Goal: Task Accomplishment & Management: Complete application form

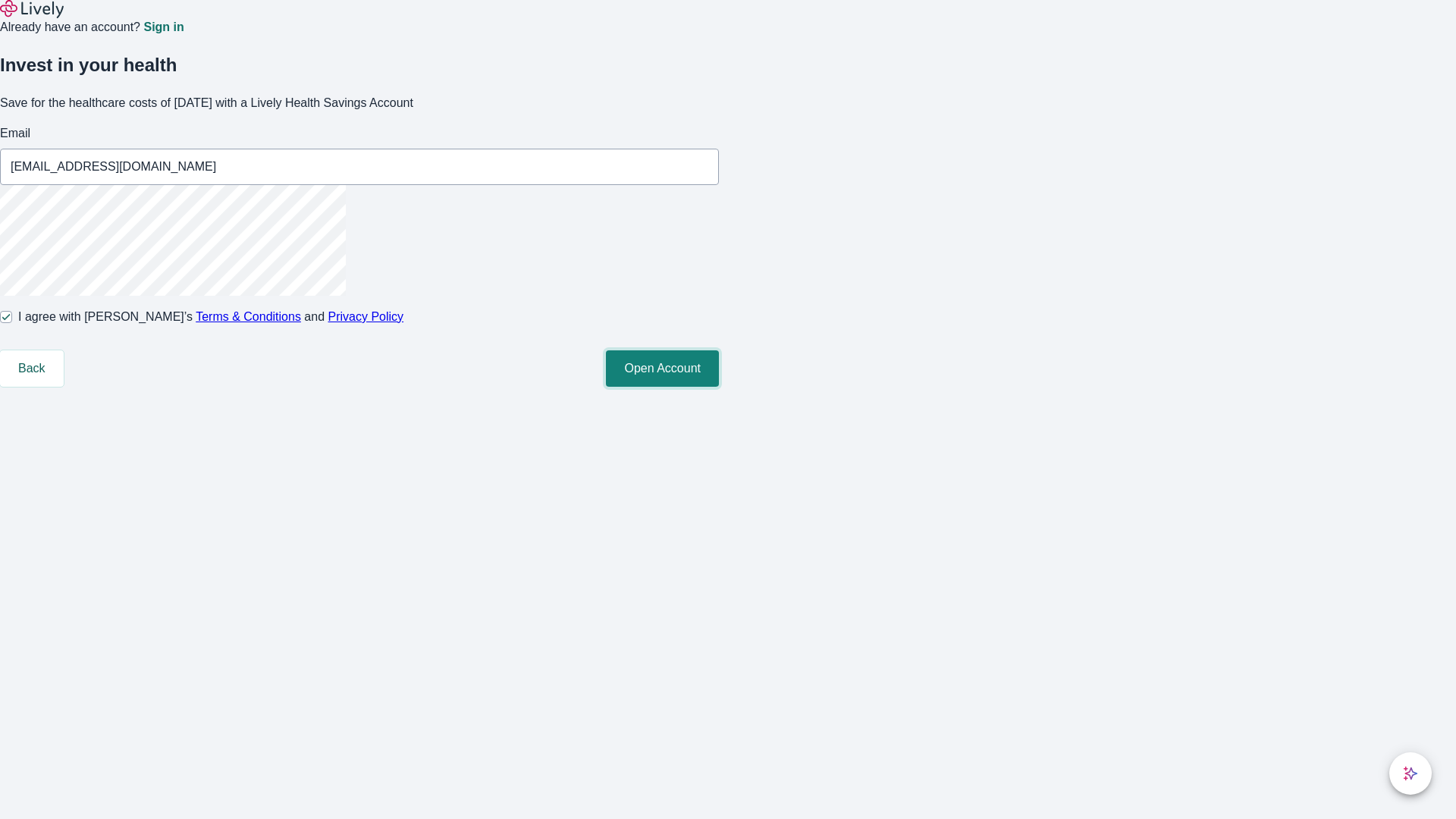
click at [718, 386] on button "Open Account" at bounding box center [662, 369] width 113 height 37
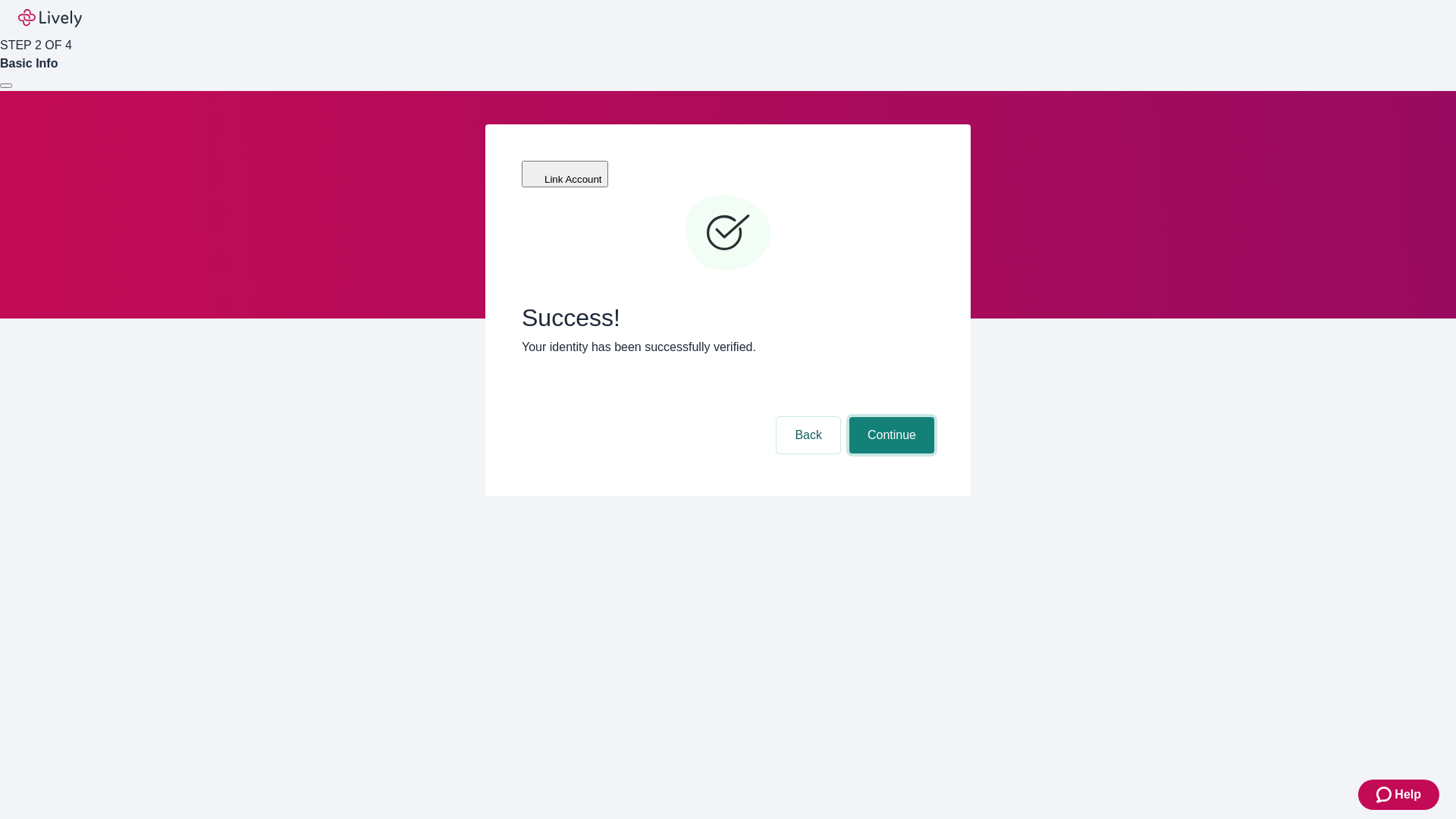
click at [889, 417] on button "Continue" at bounding box center [891, 435] width 85 height 37
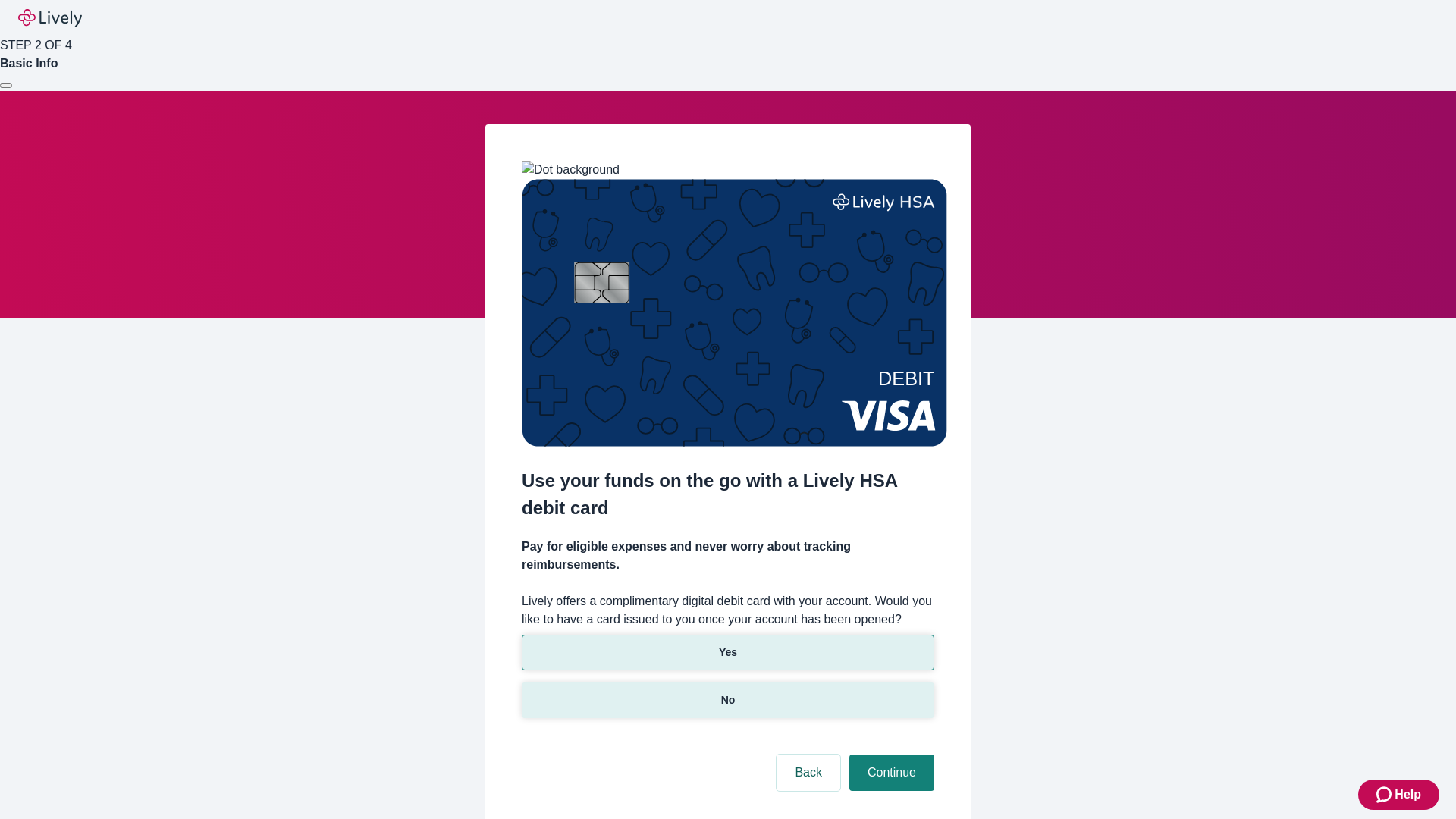
click at [727, 693] on p "No" at bounding box center [728, 700] width 15 height 16
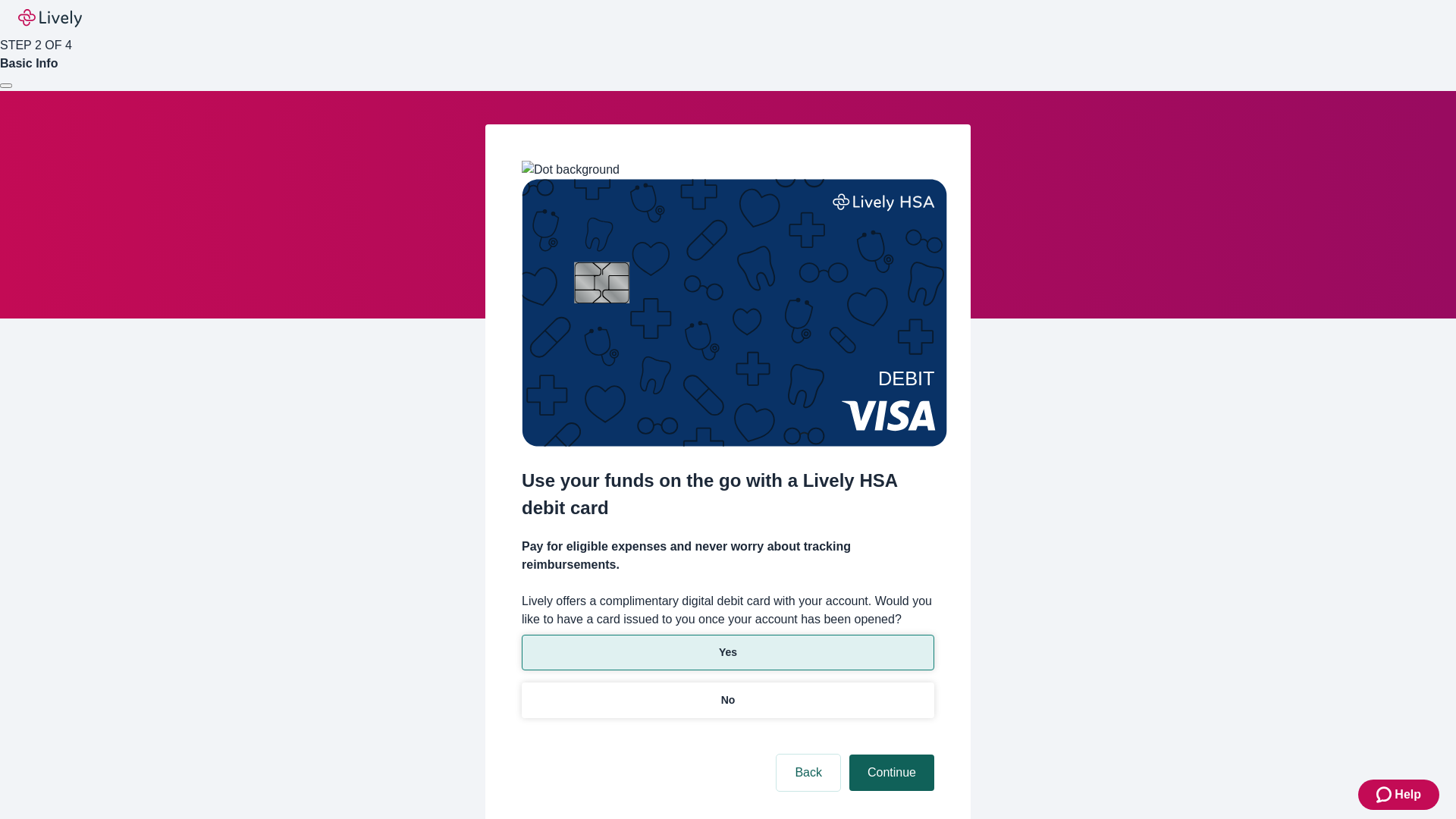
click at [889, 755] on button "Continue" at bounding box center [891, 773] width 85 height 37
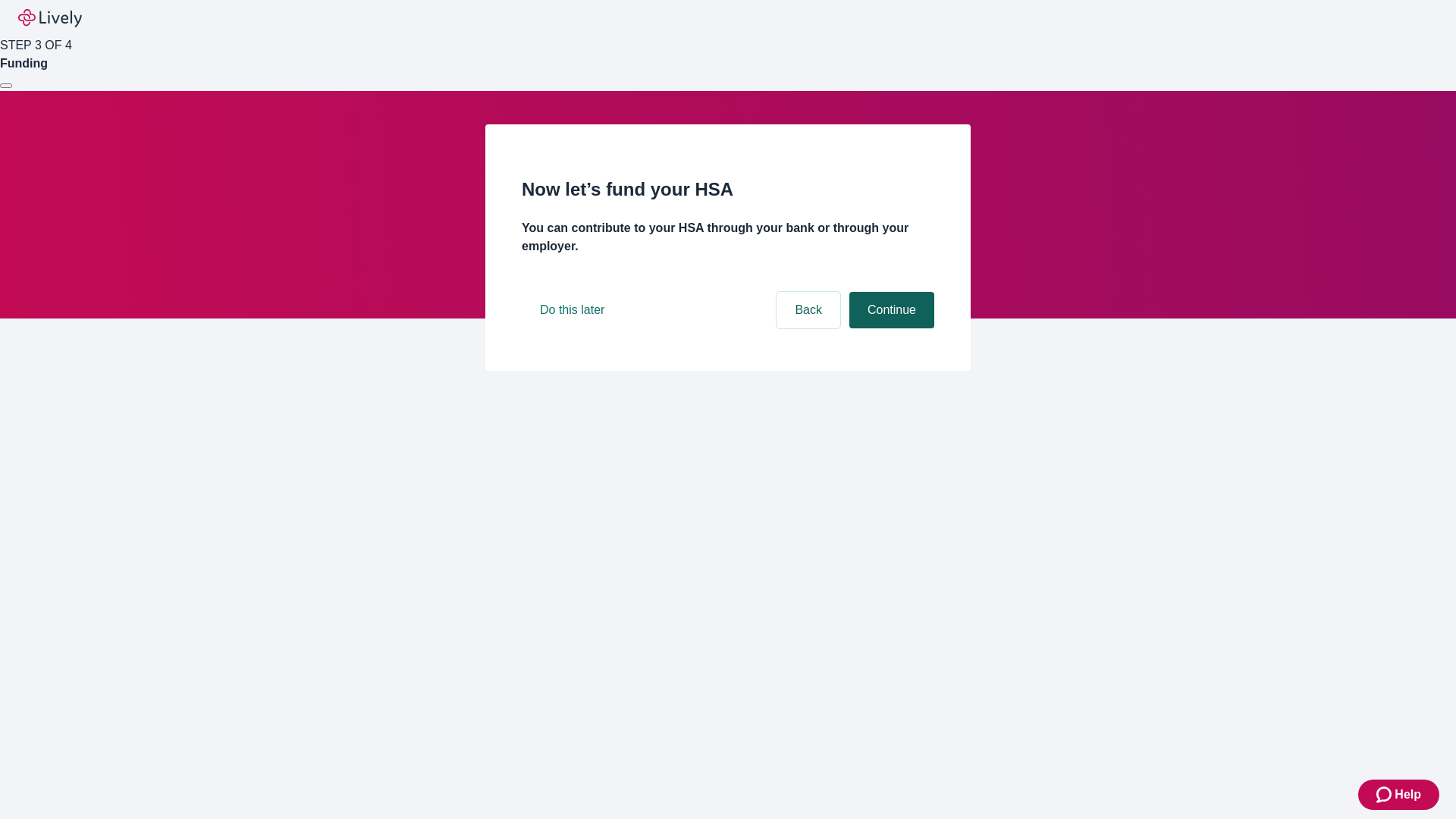
click at [889, 329] on button "Continue" at bounding box center [891, 310] width 85 height 37
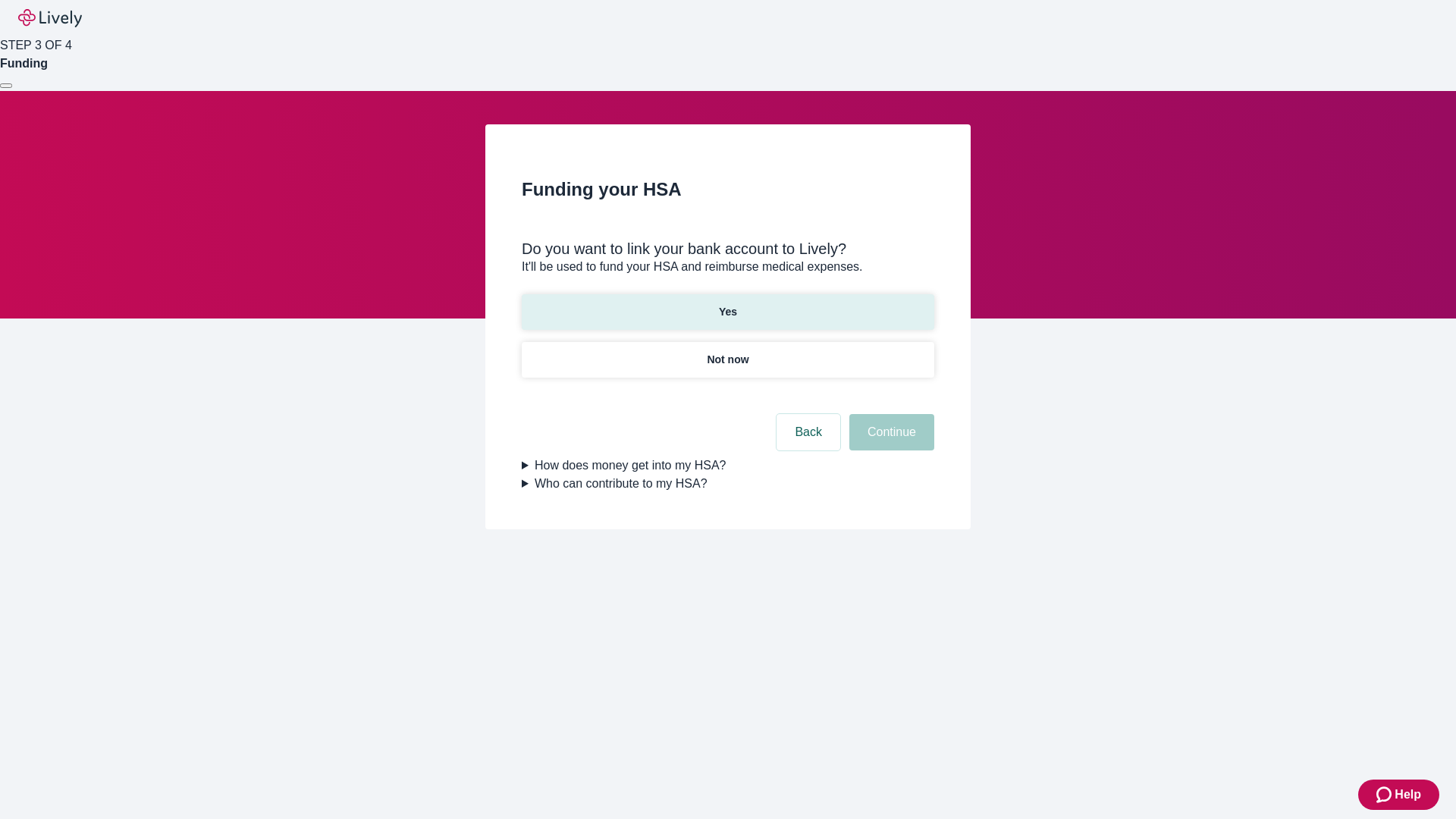
click at [727, 305] on p "Yes" at bounding box center [728, 312] width 18 height 16
click at [889, 414] on button "Continue" at bounding box center [891, 433] width 85 height 37
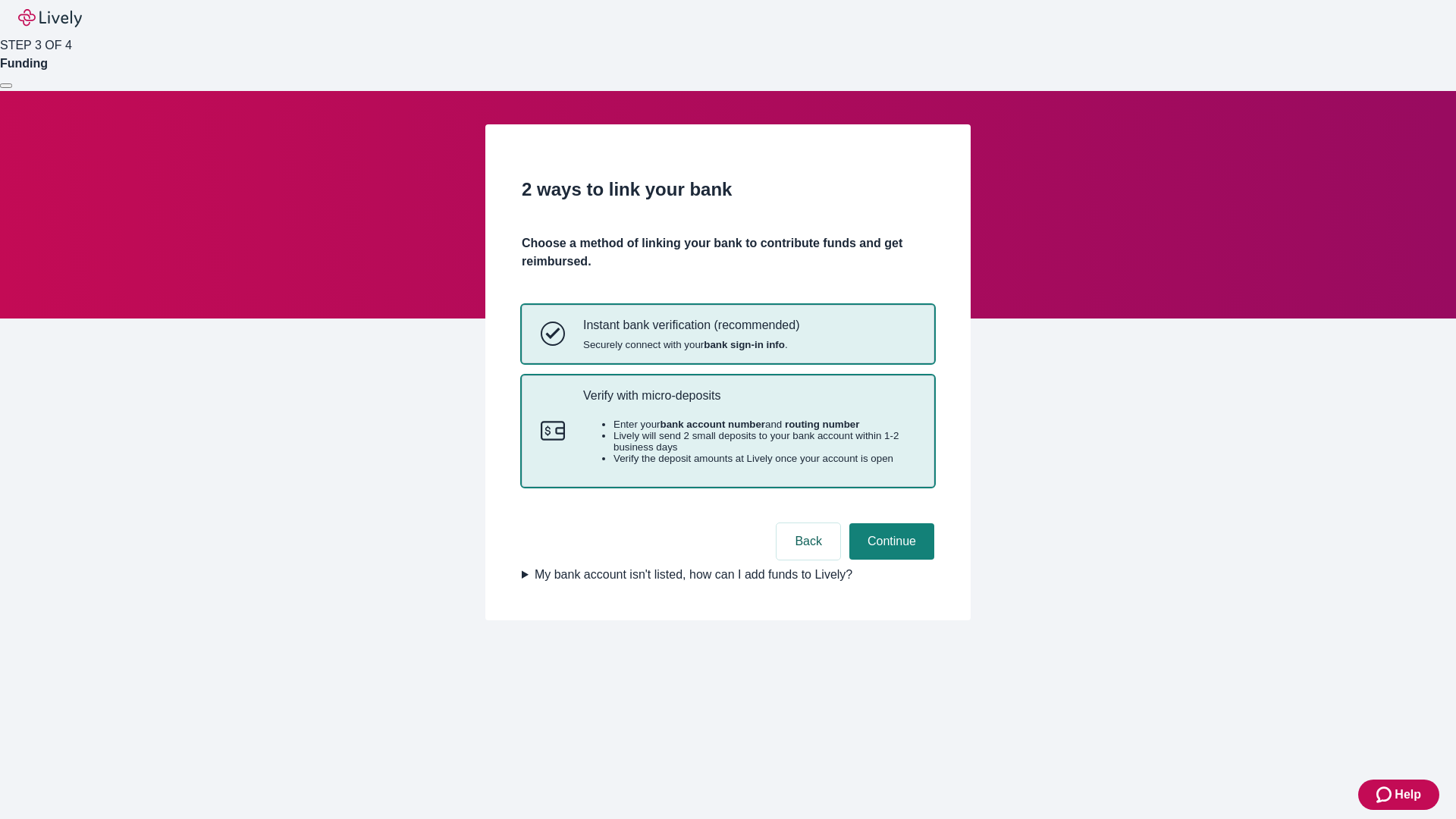
click at [749, 403] on p "Verify with micro-deposits" at bounding box center [749, 396] width 332 height 15
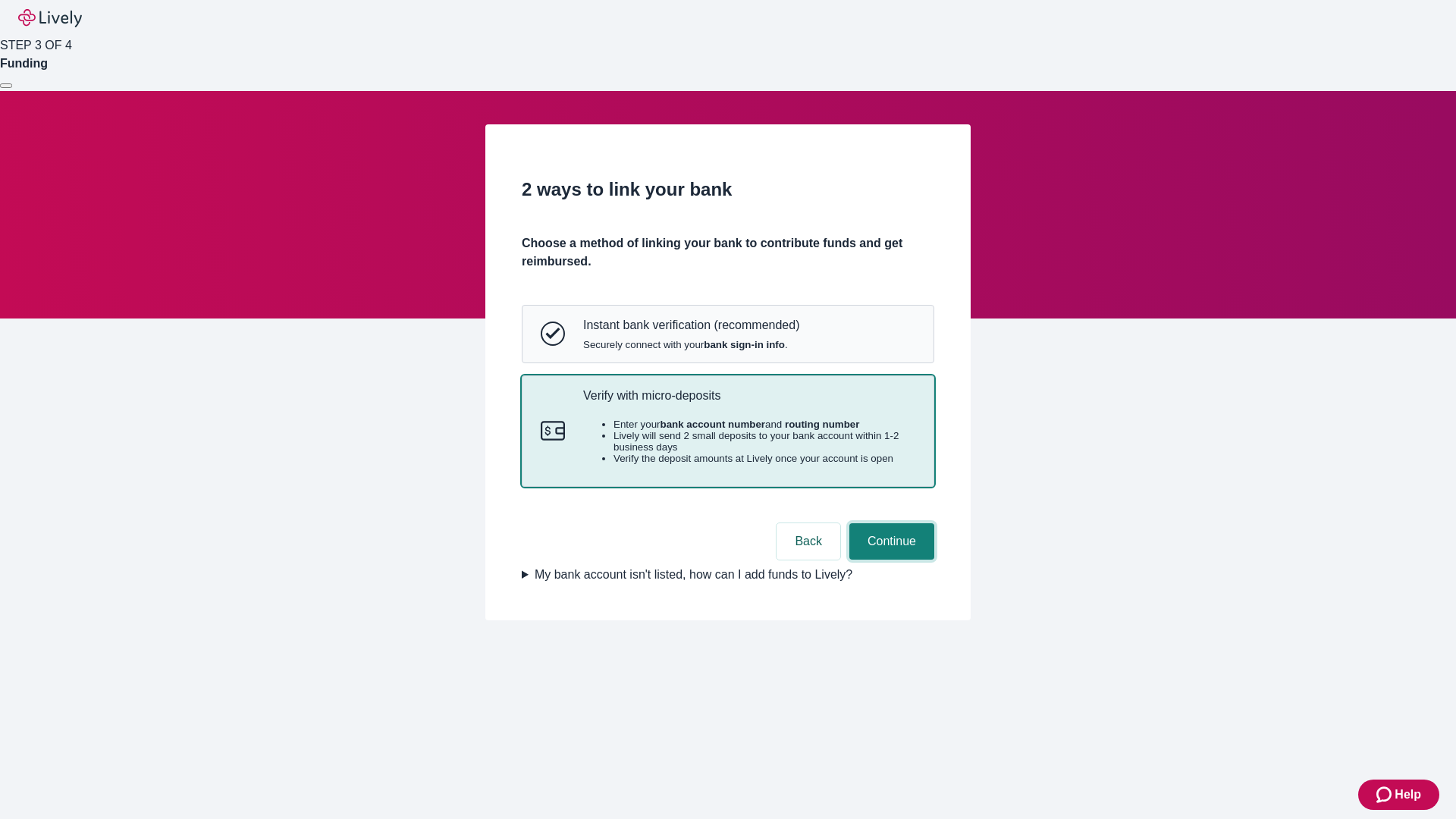
click at [889, 559] on button "Continue" at bounding box center [891, 542] width 85 height 37
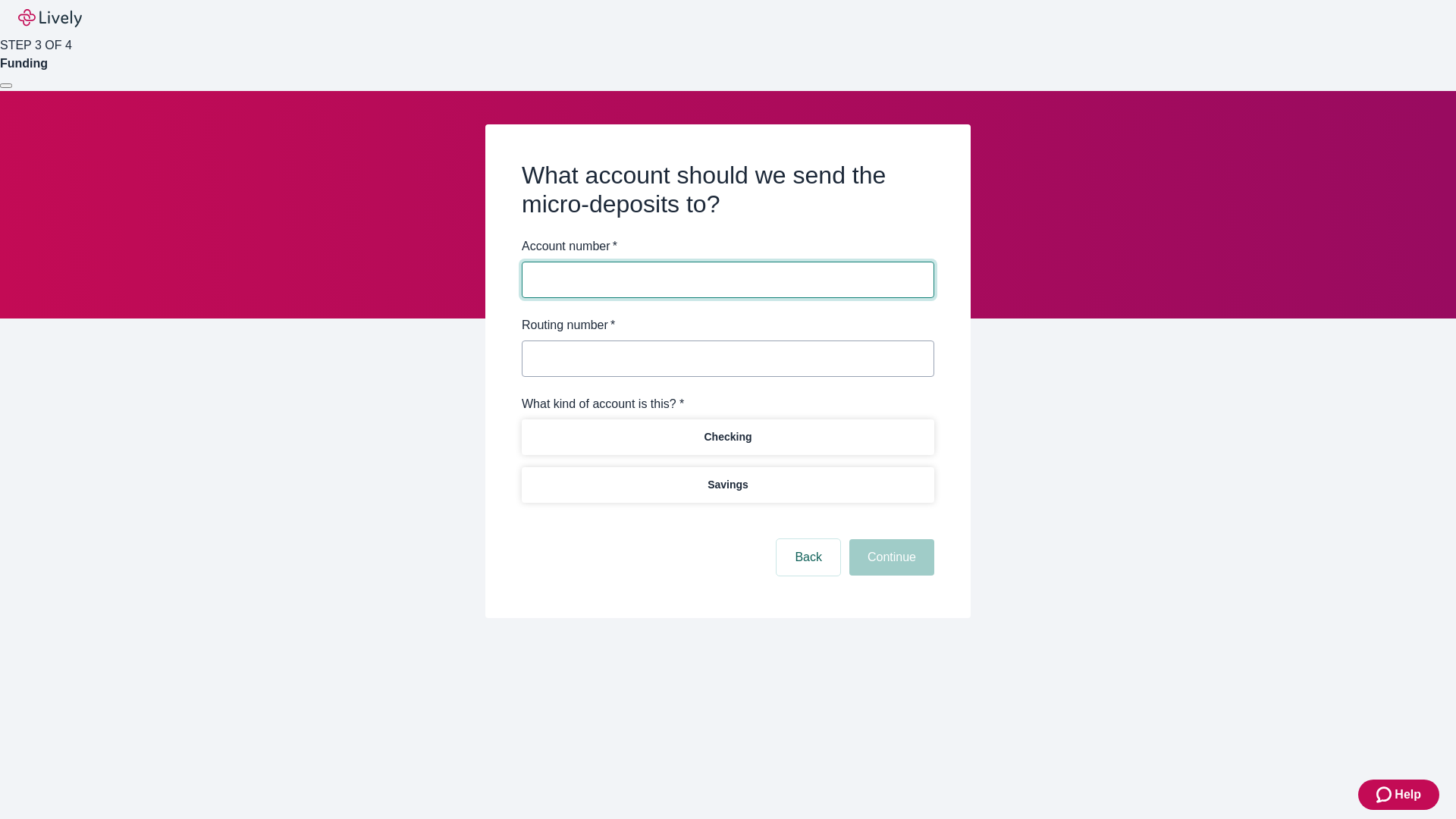
type input "122000661"
